Goal: Task Accomplishment & Management: Manage account settings

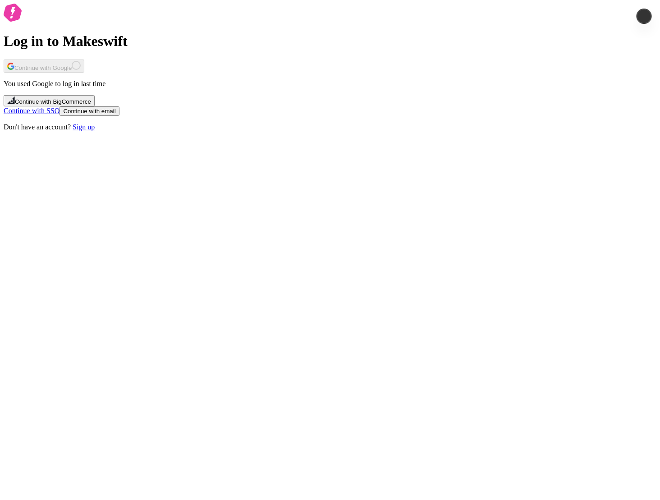
click at [523, 131] on div "Log in to Makeswift Continue with Google You used Google to log in last time Co…" at bounding box center [330, 68] width 653 height 128
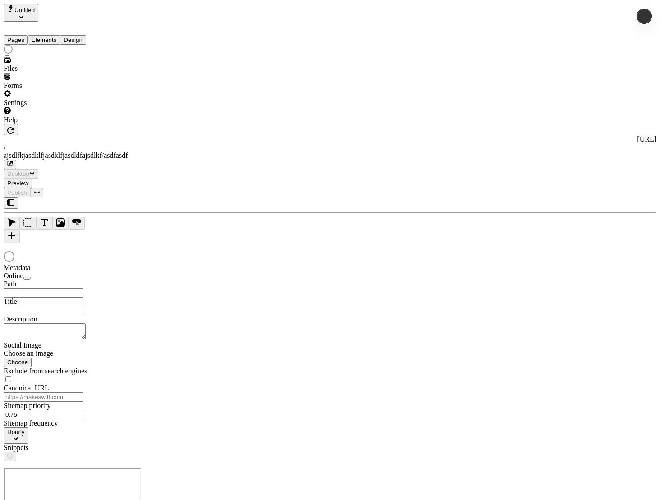
type input "/ajsdlfkjasdklfjasdklfjasdklfajsdlkf/asdfasdf"
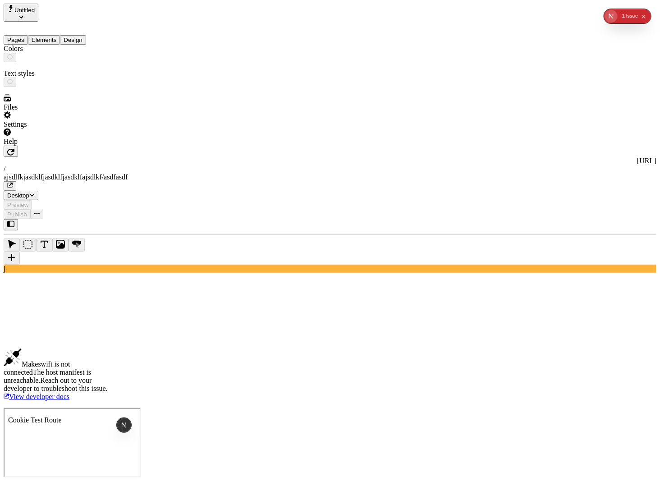
click at [86, 35] on button "Design" at bounding box center [73, 39] width 26 height 9
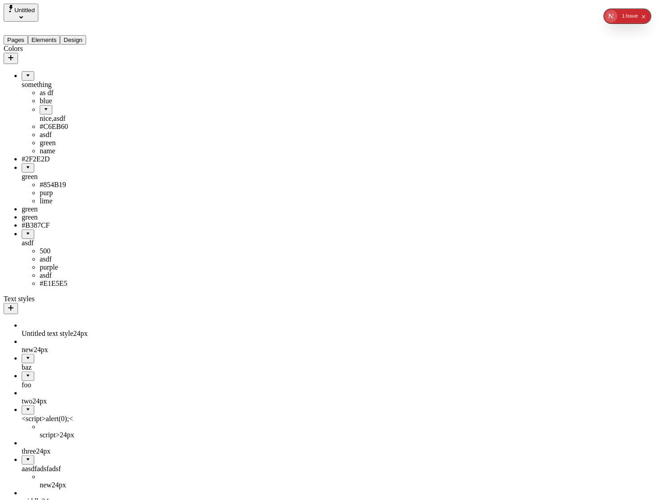
drag, startPoint x: 23, startPoint y: 189, endPoint x: 54, endPoint y: 67, distance: 125.5
drag, startPoint x: 30, startPoint y: 164, endPoint x: 51, endPoint y: 248, distance: 86.9
drag, startPoint x: 17, startPoint y: 203, endPoint x: 68, endPoint y: 65, distance: 146.6
drag, startPoint x: 35, startPoint y: 157, endPoint x: 43, endPoint y: 243, distance: 86.4
drag, startPoint x: 30, startPoint y: 202, endPoint x: 60, endPoint y: 66, distance: 139.0
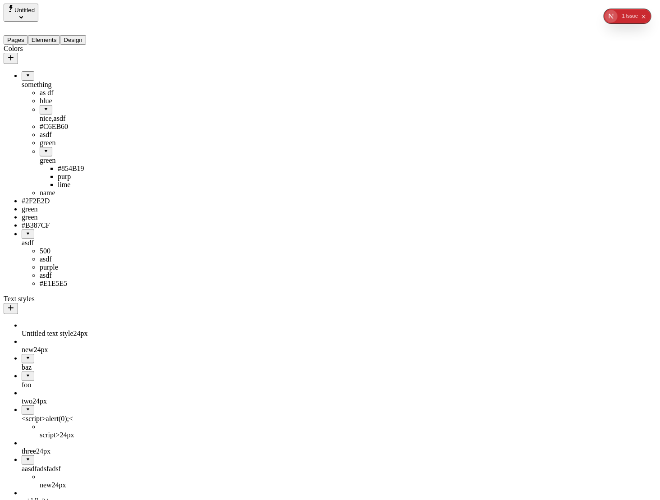
drag, startPoint x: 37, startPoint y: 163, endPoint x: 63, endPoint y: 105, distance: 63.0
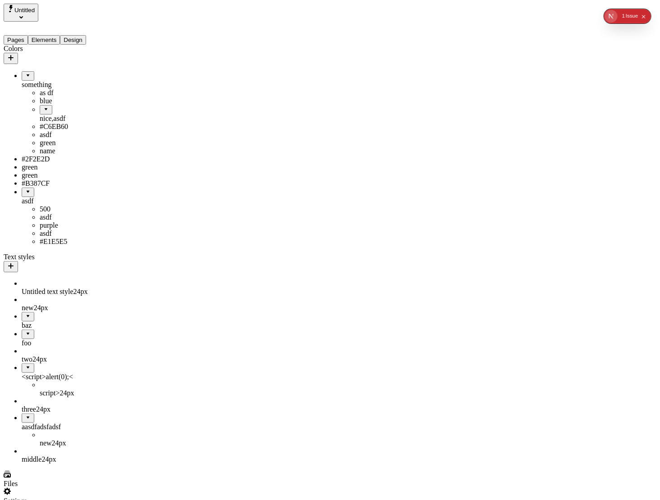
click at [55, 114] on div "nice,asdf" at bounding box center [76, 118] width 72 height 8
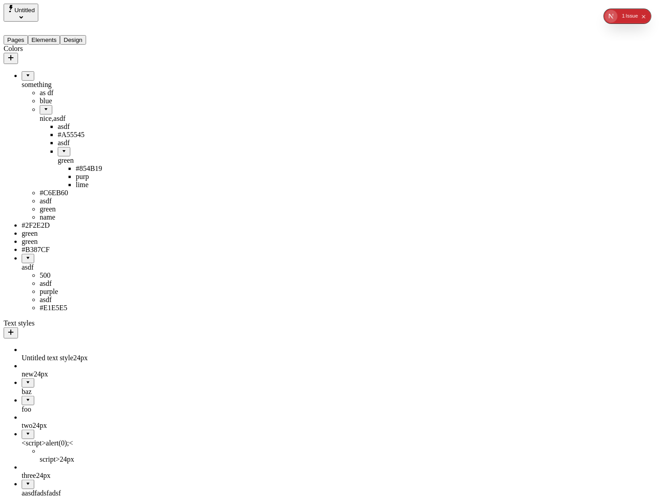
drag, startPoint x: 48, startPoint y: 165, endPoint x: 34, endPoint y: 275, distance: 110.8
drag, startPoint x: 31, startPoint y: 230, endPoint x: 48, endPoint y: 47, distance: 183.3
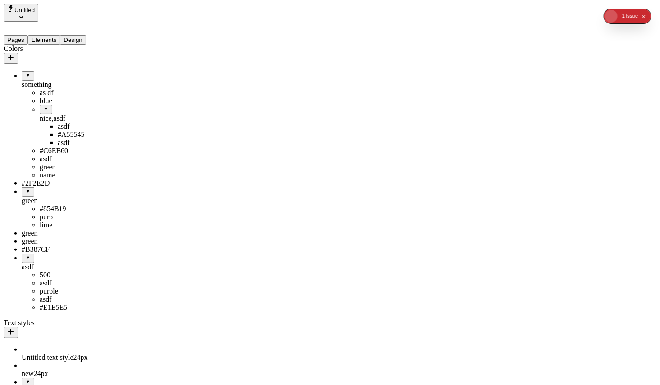
scroll to position [81, 0]
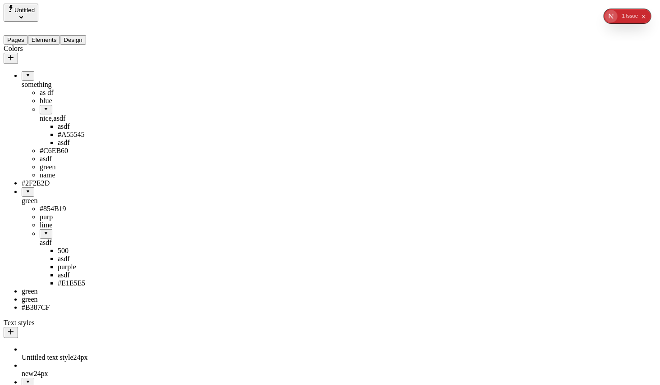
drag, startPoint x: 61, startPoint y: 161, endPoint x: 63, endPoint y: 75, distance: 86.1
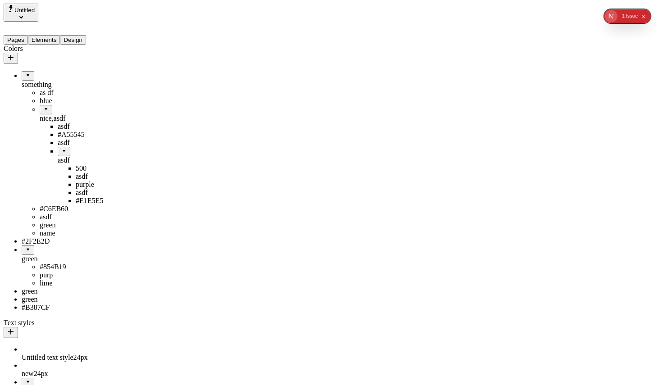
scroll to position [0, 0]
drag, startPoint x: 42, startPoint y: 162, endPoint x: 60, endPoint y: 107, distance: 57.3
drag, startPoint x: 46, startPoint y: 153, endPoint x: 51, endPoint y: 64, distance: 88.5
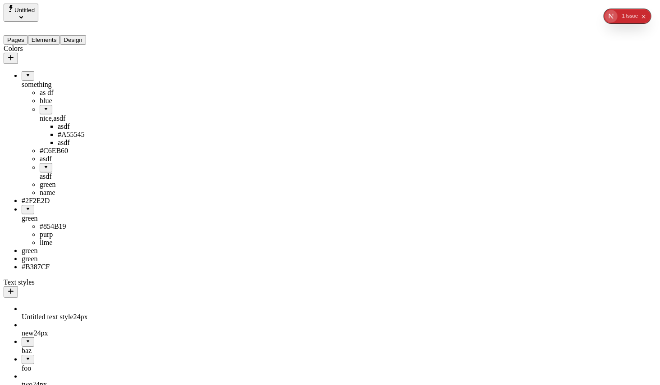
click at [40, 181] on div "asdf" at bounding box center [76, 177] width 72 height 8
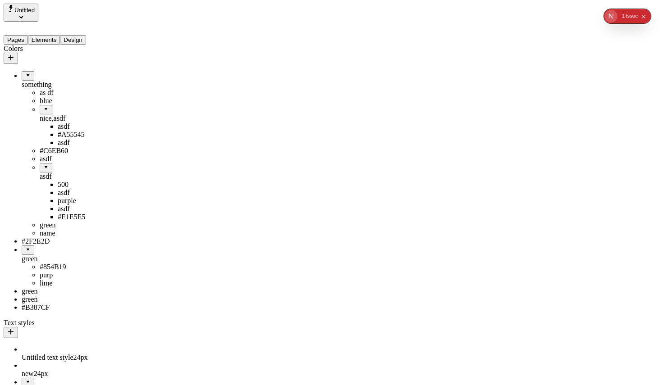
drag, startPoint x: 30, startPoint y: 192, endPoint x: 50, endPoint y: 187, distance: 20.3
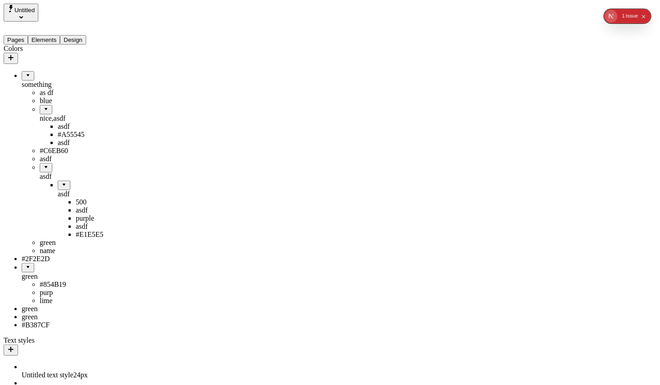
click at [41, 163] on div "asdf" at bounding box center [76, 159] width 72 height 8
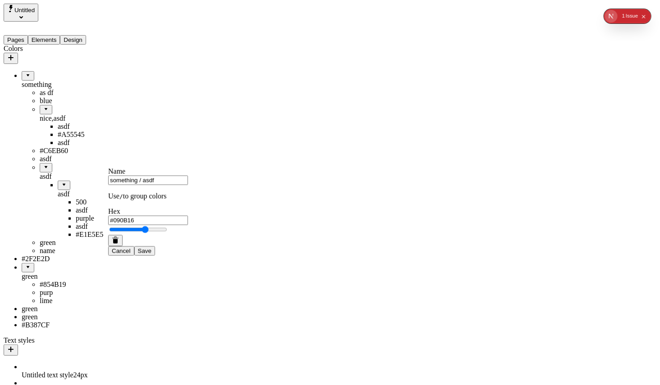
click at [144, 185] on input "something / asdf" at bounding box center [148, 180] width 80 height 9
click at [151, 185] on input "something / asdf" at bounding box center [148, 180] width 80 height 9
type input "something / asasdfdf"
click at [151, 255] on span "Save" at bounding box center [145, 251] width 14 height 7
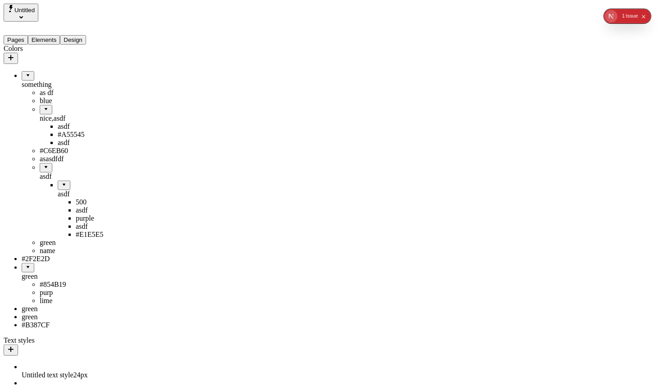
drag, startPoint x: 34, startPoint y: 188, endPoint x: 30, endPoint y: 59, distance: 129.0
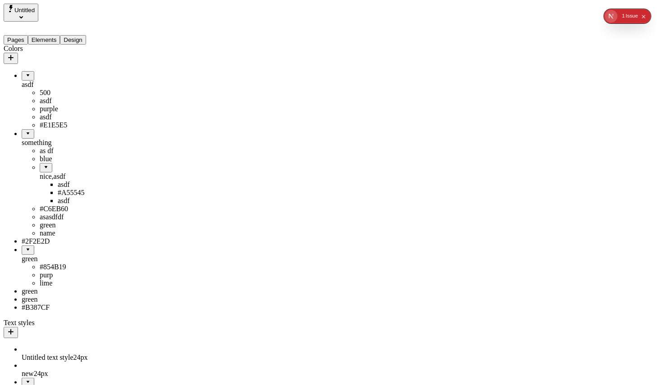
drag, startPoint x: 32, startPoint y: 65, endPoint x: 41, endPoint y: 148, distance: 83.0
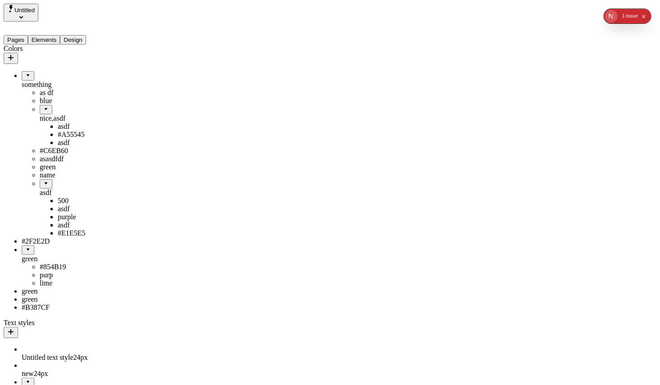
click at [58, 147] on div "asdf" at bounding box center [85, 143] width 54 height 8
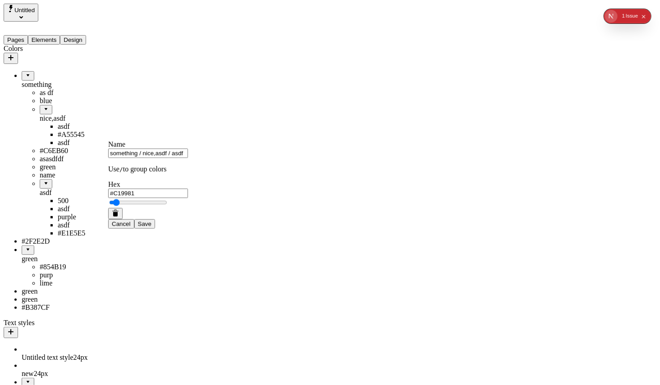
click at [40, 171] on div "green" at bounding box center [76, 167] width 72 height 8
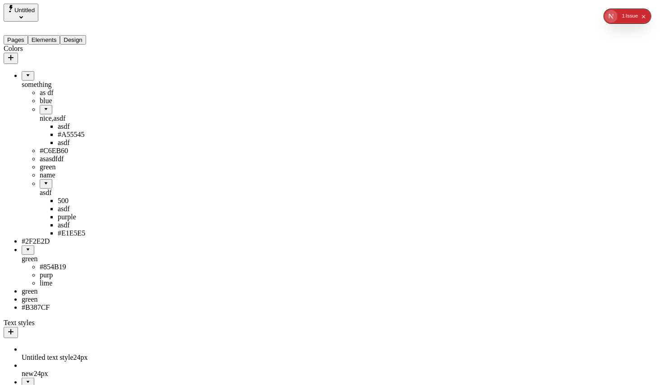
drag, startPoint x: 25, startPoint y: 214, endPoint x: 45, endPoint y: 309, distance: 97.1
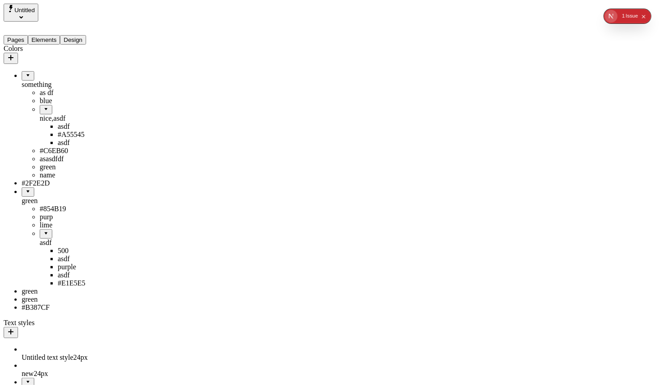
scroll to position [149, 0]
drag, startPoint x: 54, startPoint y: 141, endPoint x: 38, endPoint y: 245, distance: 104.8
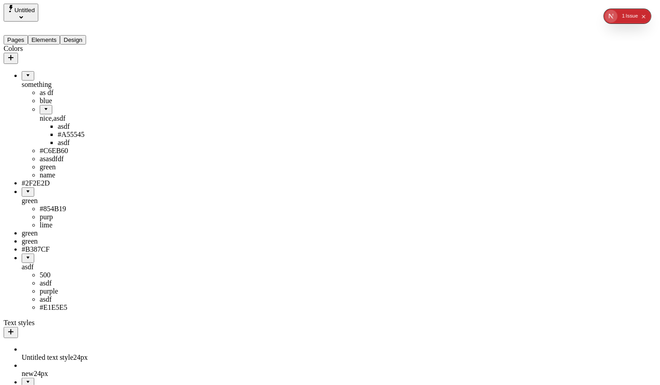
scroll to position [50, 0]
drag, startPoint x: 32, startPoint y: 270, endPoint x: 37, endPoint y: 274, distance: 5.8
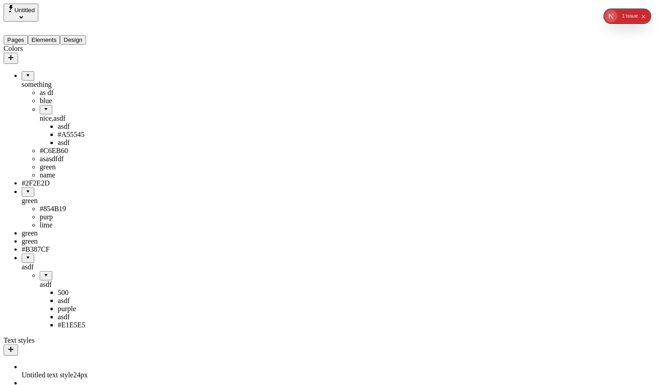
scroll to position [149, 0]
drag, startPoint x: 35, startPoint y: 187, endPoint x: 56, endPoint y: 188, distance: 21.2
drag, startPoint x: 28, startPoint y: 172, endPoint x: 61, endPoint y: 200, distance: 43.2
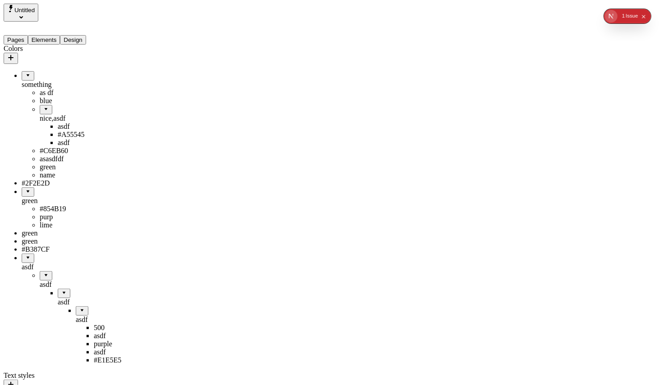
scroll to position [269, 0]
drag, startPoint x: 31, startPoint y: 274, endPoint x: 46, endPoint y: 259, distance: 20.4
